Goal: Task Accomplishment & Management: Manage account settings

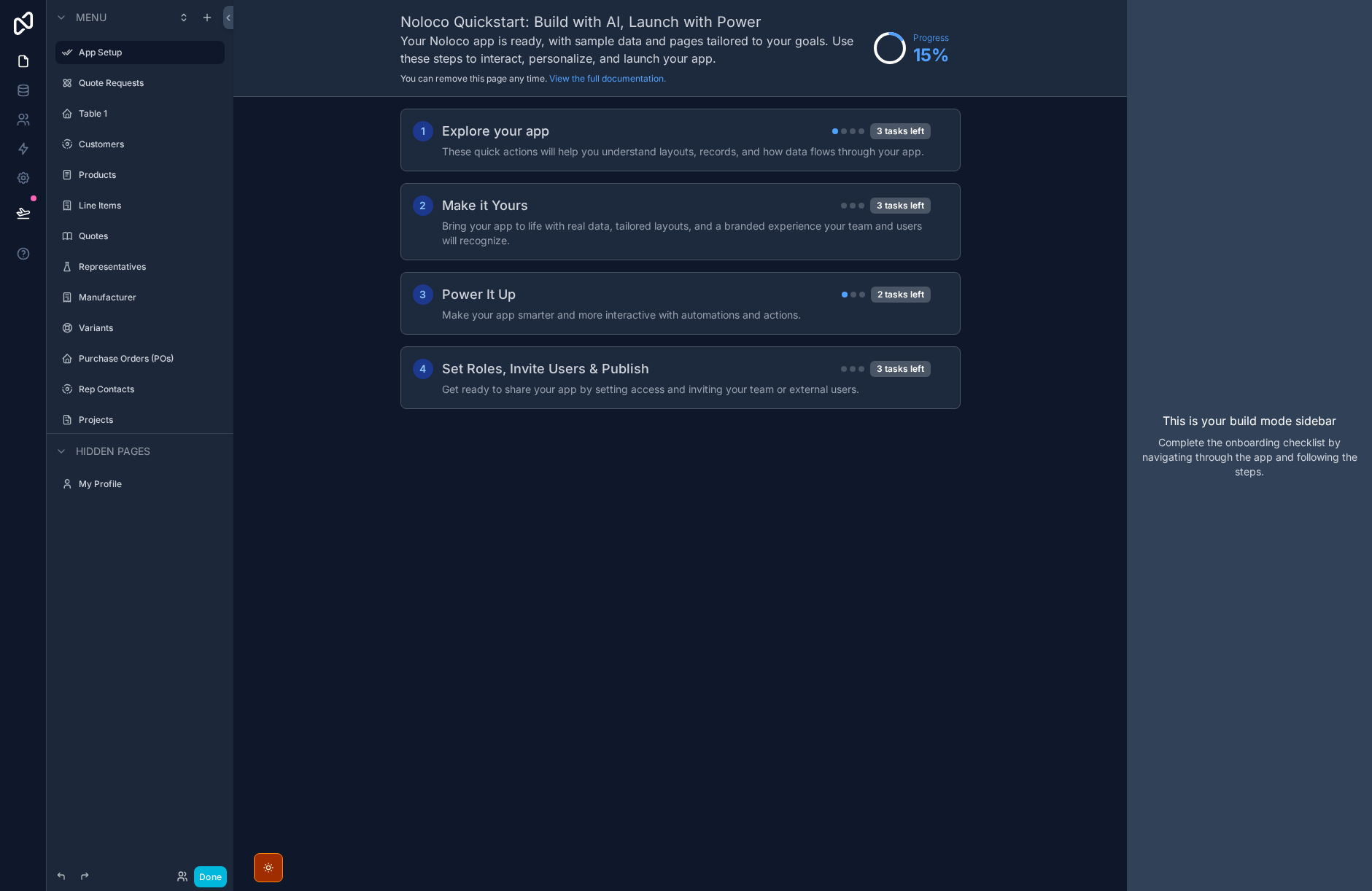
click at [22, 21] on icon at bounding box center [23, 23] width 19 height 23
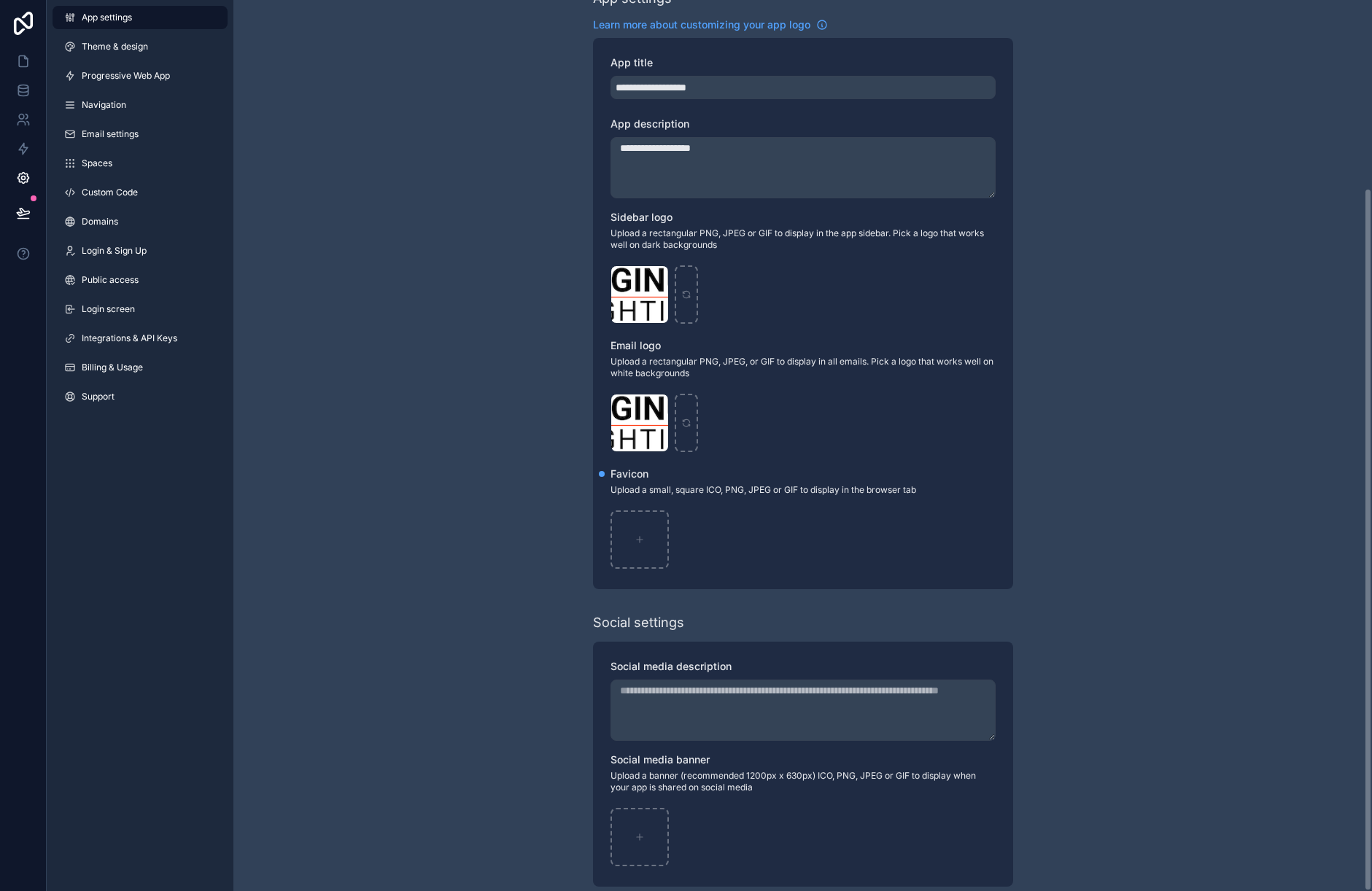
scroll to position [238, 0]
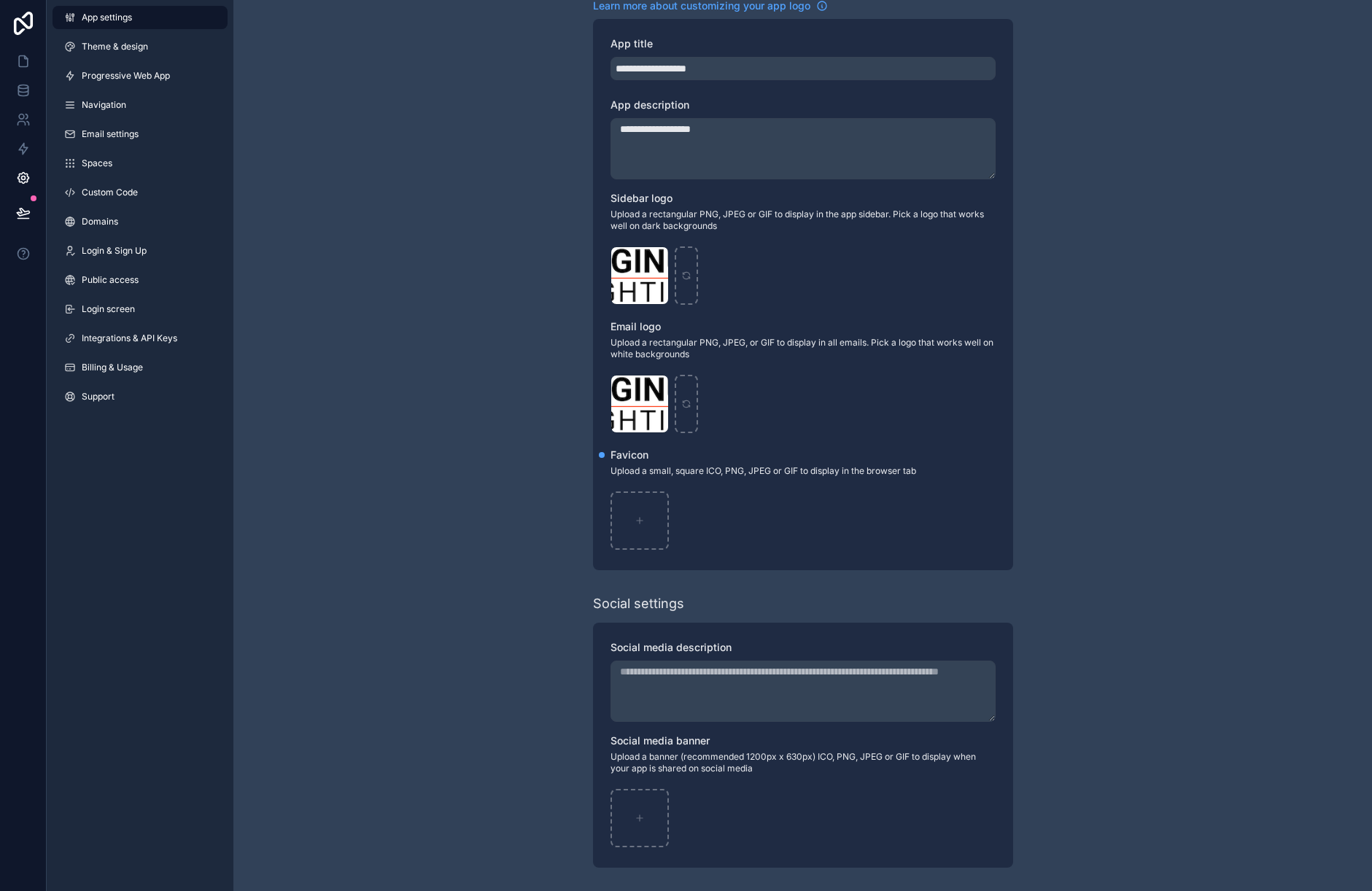
click at [114, 254] on span "Login & Sign Up" at bounding box center [114, 251] width 65 height 12
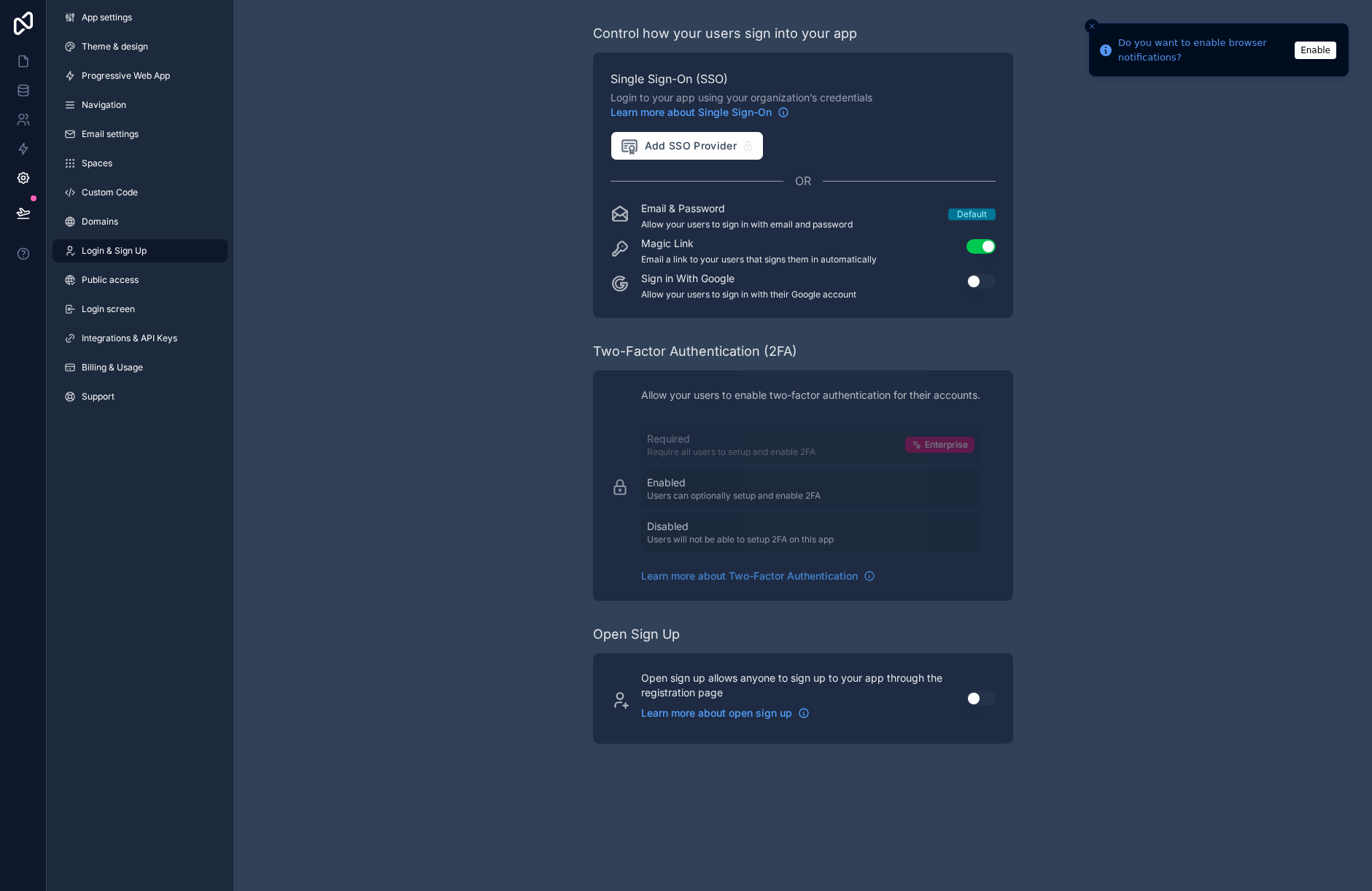
click at [133, 281] on span "Public access" at bounding box center [110, 280] width 57 height 12
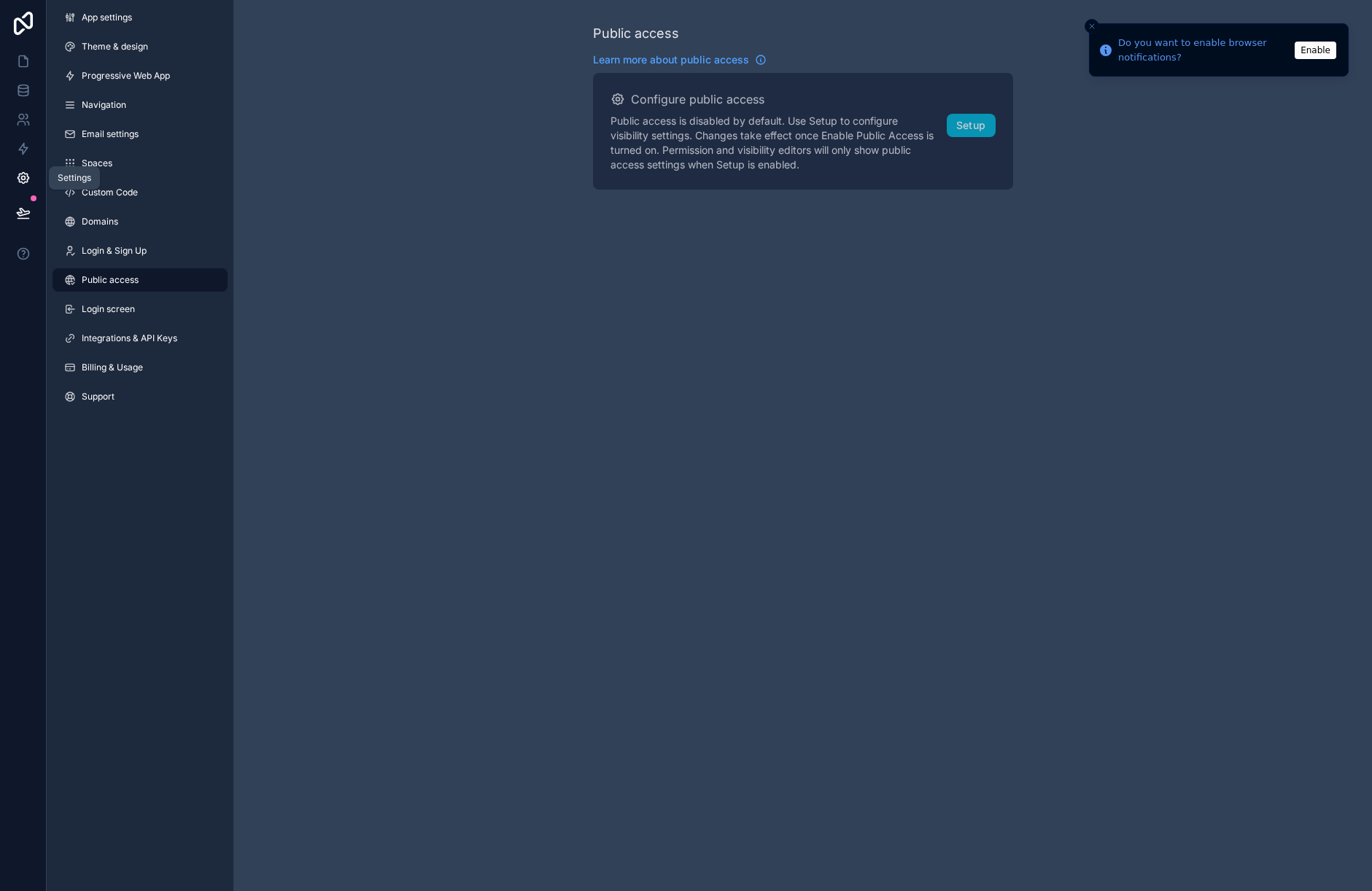
click at [22, 176] on icon at bounding box center [23, 178] width 15 height 15
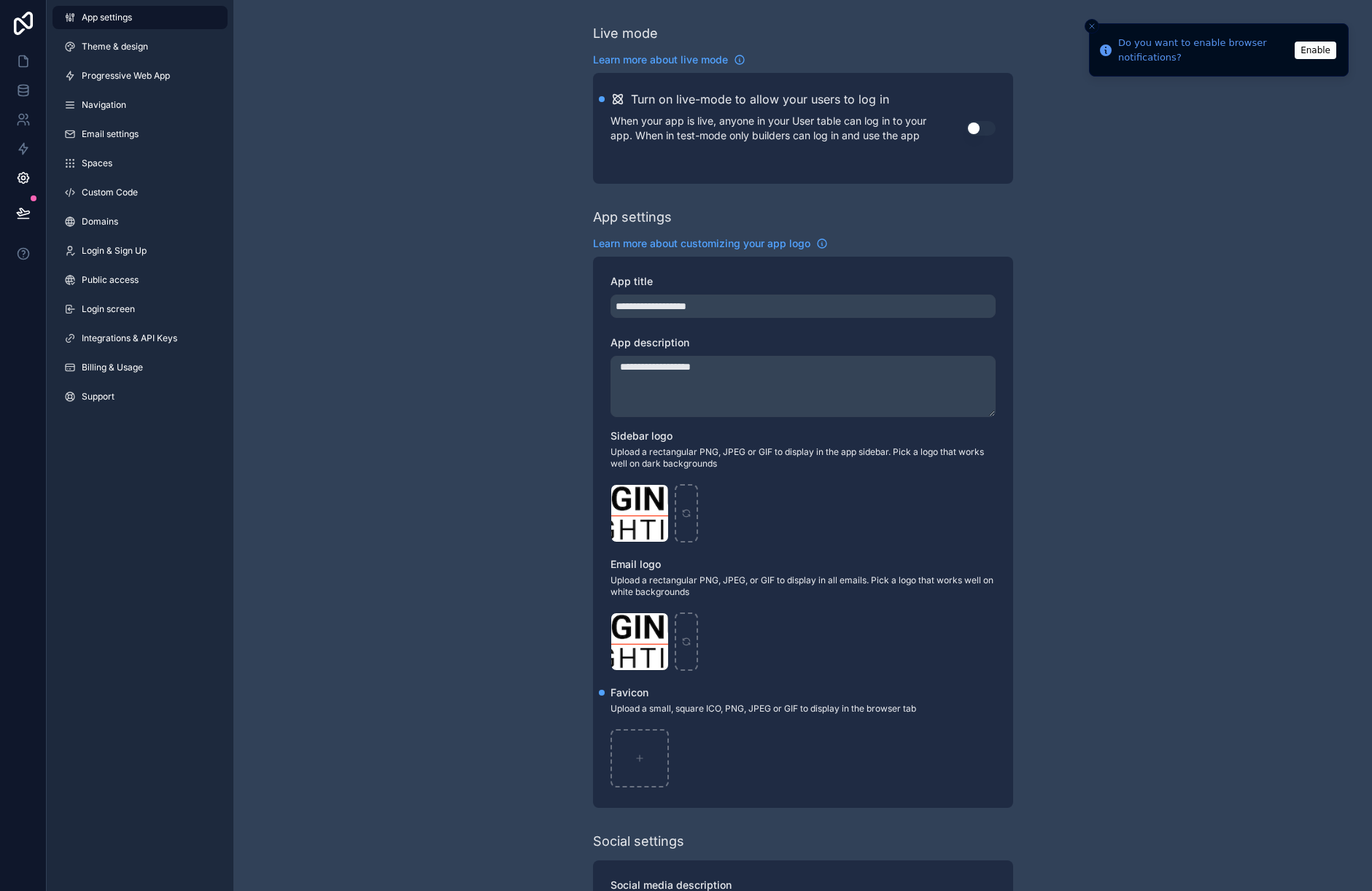
click at [1095, 28] on icon "Close toast" at bounding box center [1091, 25] width 8 height 8
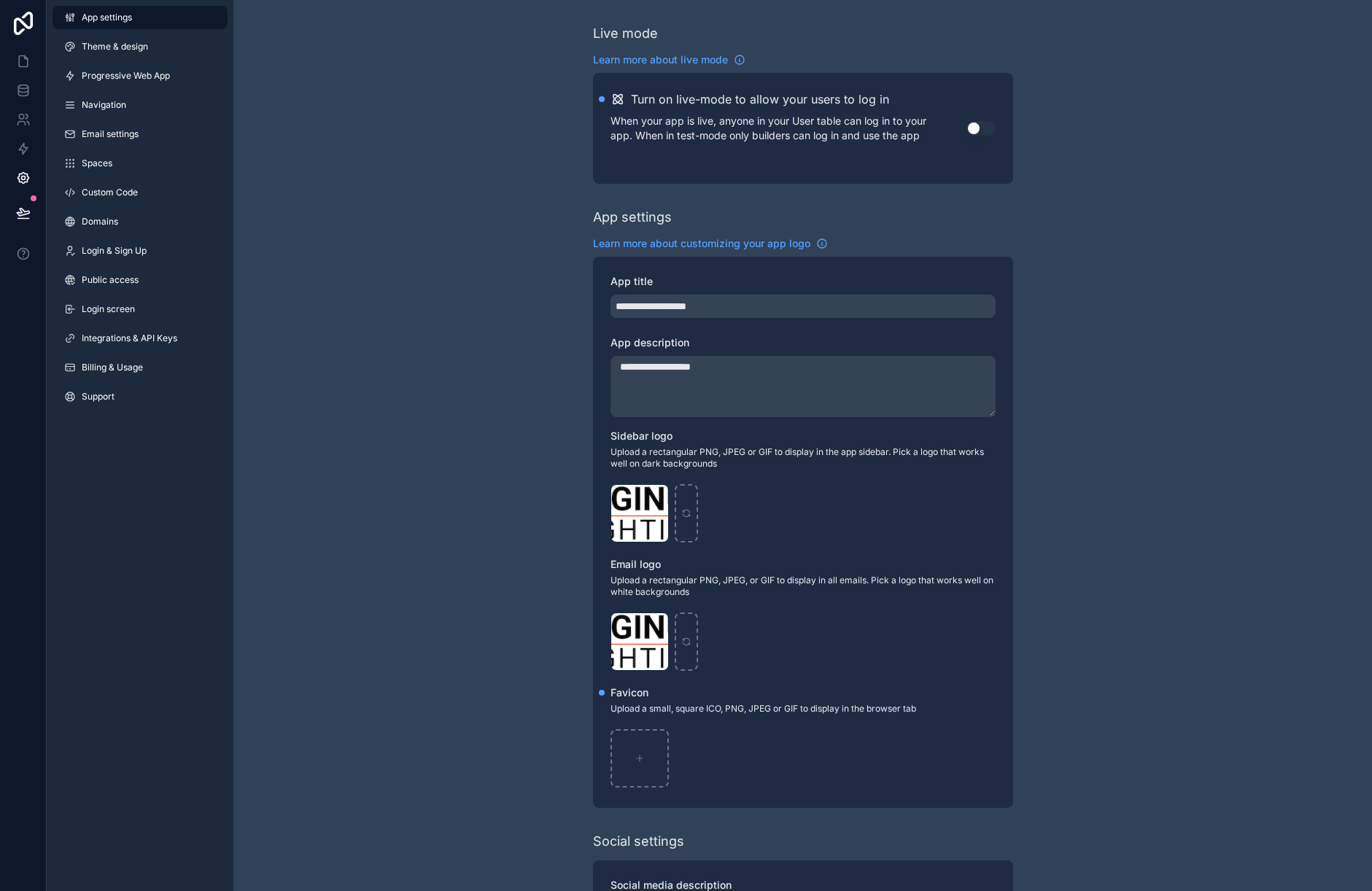
click at [22, 22] on icon at bounding box center [23, 23] width 19 height 23
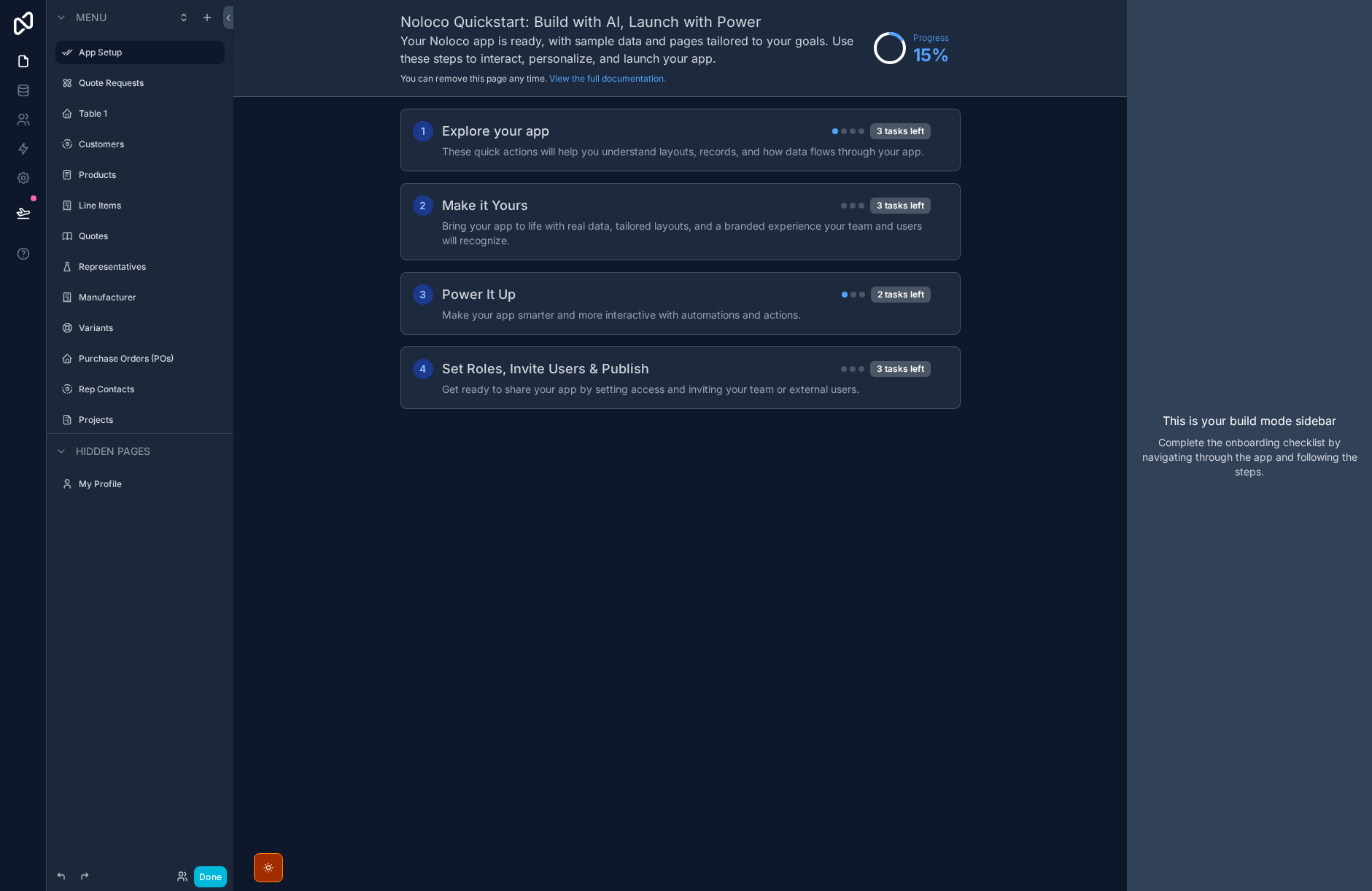
click at [32, 22] on icon at bounding box center [23, 23] width 19 height 23
